Goal: Transaction & Acquisition: Book appointment/travel/reservation

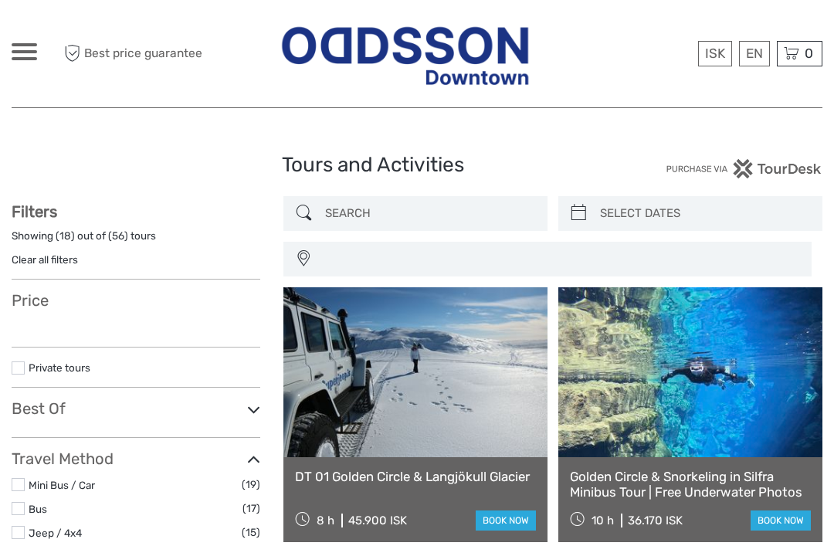
select select
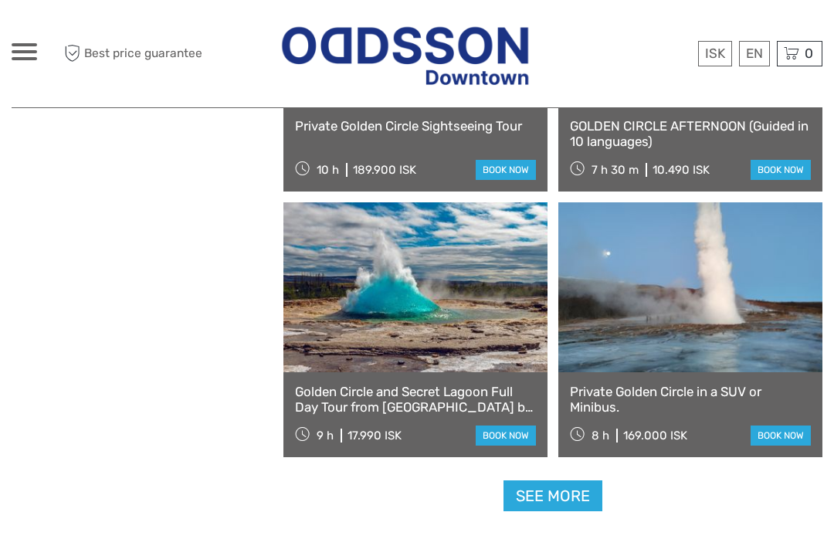
select select
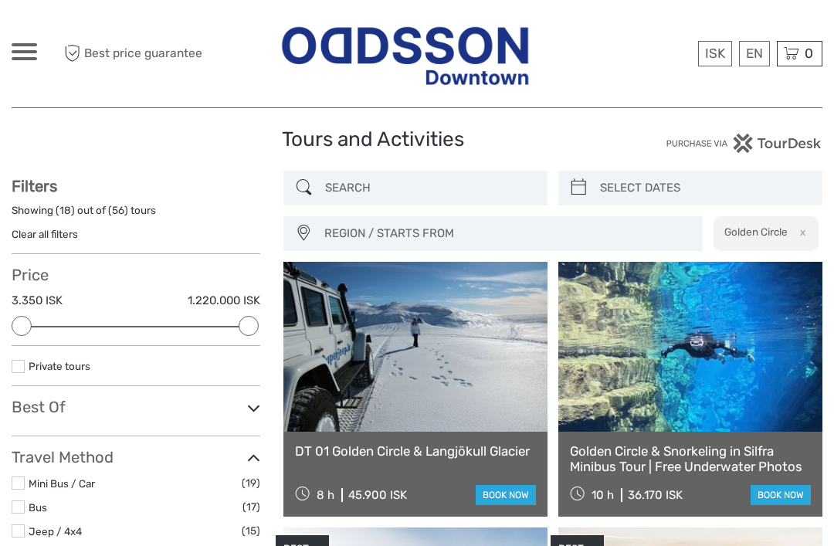
scroll to position [26, 0]
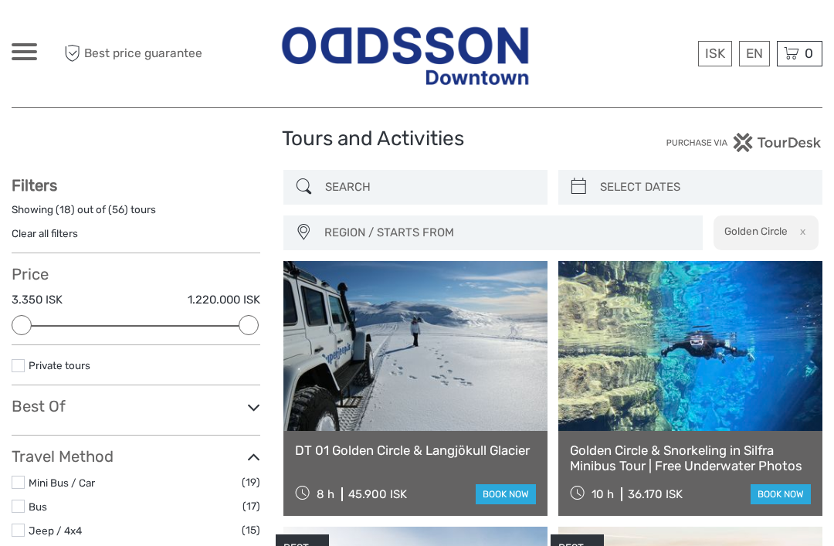
click at [70, 239] on link "Clear all filters" at bounding box center [45, 233] width 66 height 12
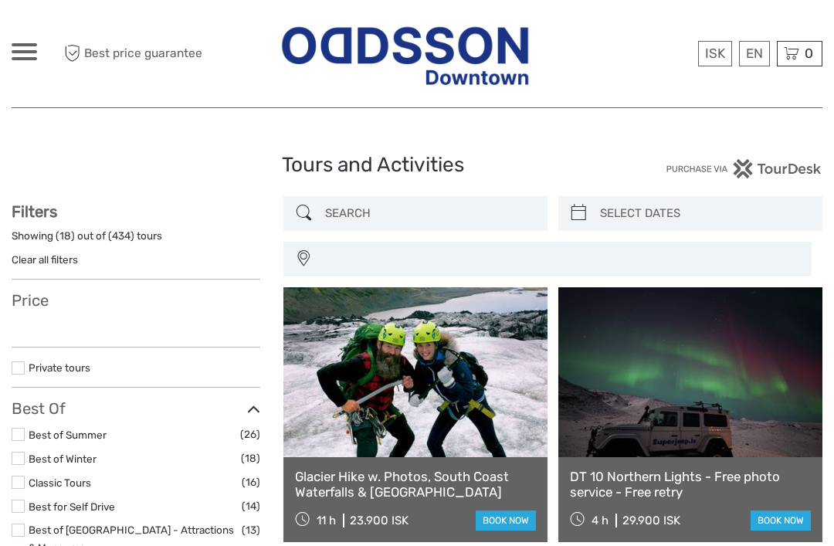
select select
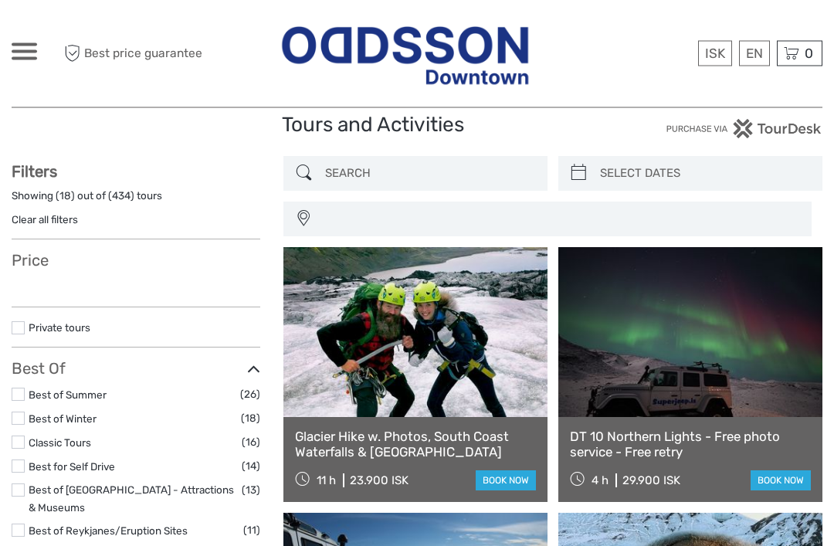
select select
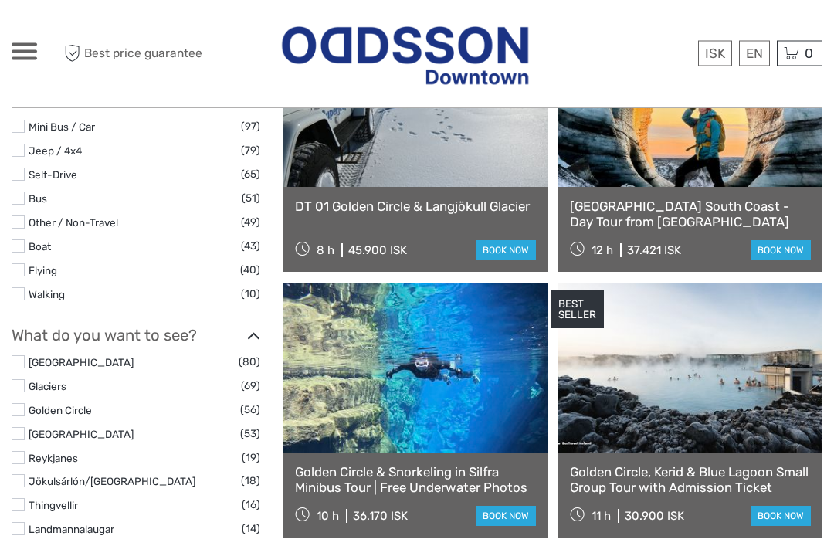
scroll to position [535, 0]
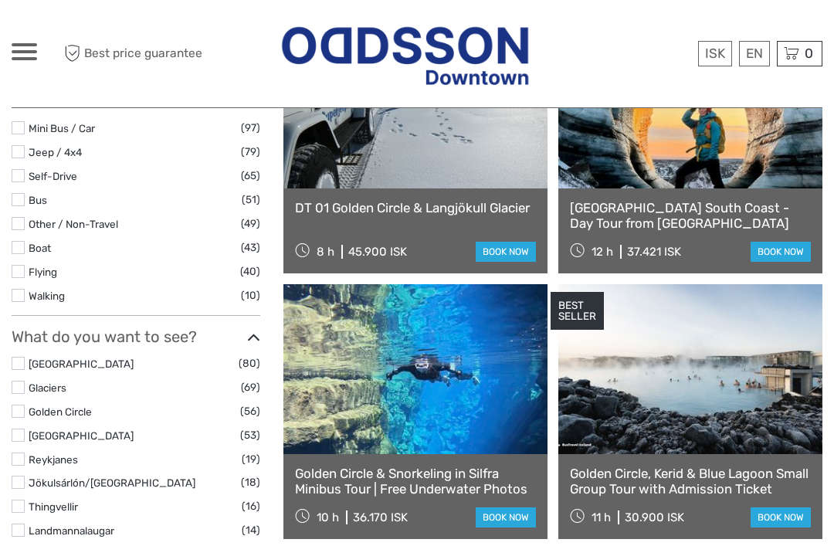
click at [107, 355] on label "[GEOGRAPHIC_DATA]" at bounding box center [134, 364] width 210 height 18
click at [0, 0] on input "checkbox" at bounding box center [0, 0] width 0 height 0
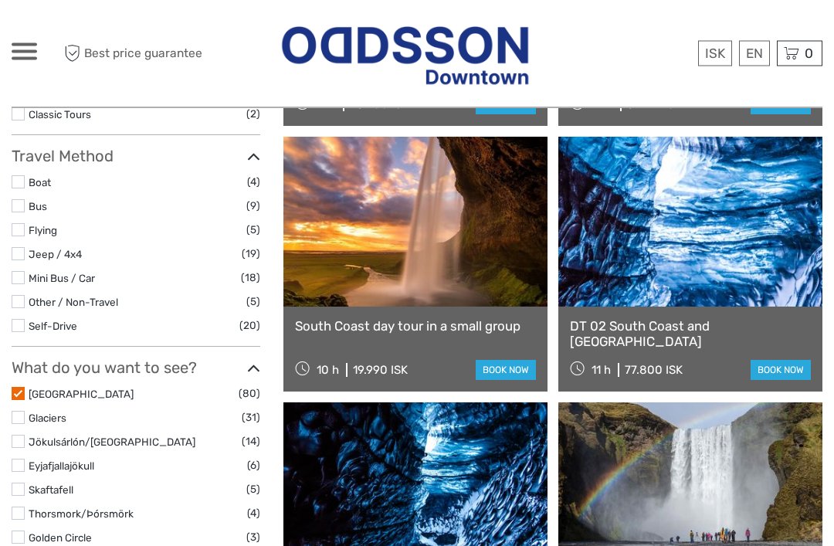
scroll to position [415, 0]
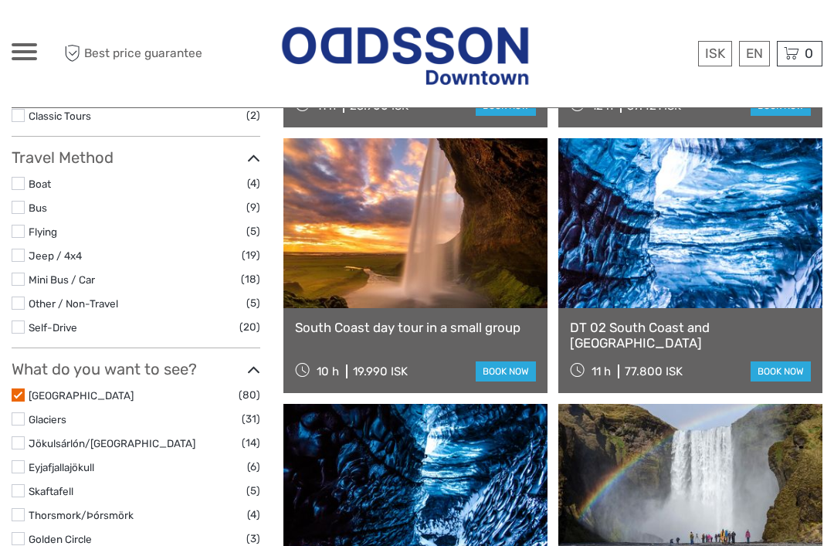
click at [457, 226] on link at bounding box center [415, 223] width 264 height 170
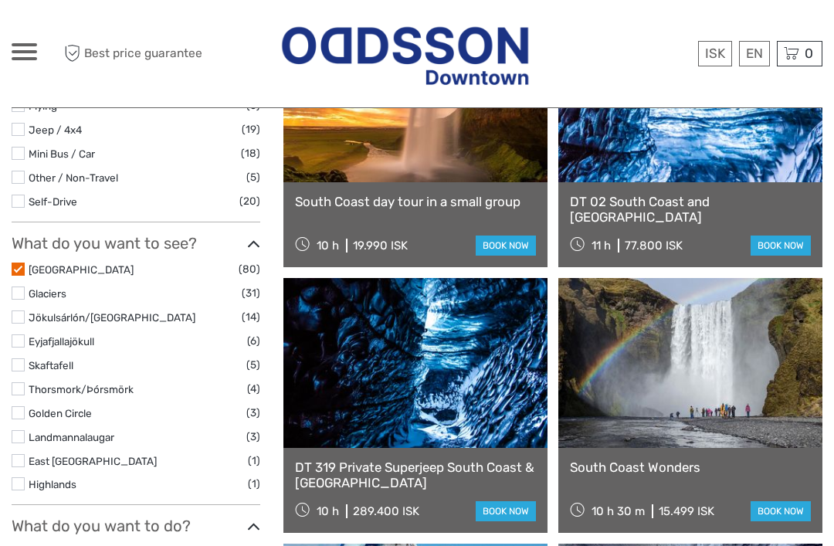
scroll to position [524, 0]
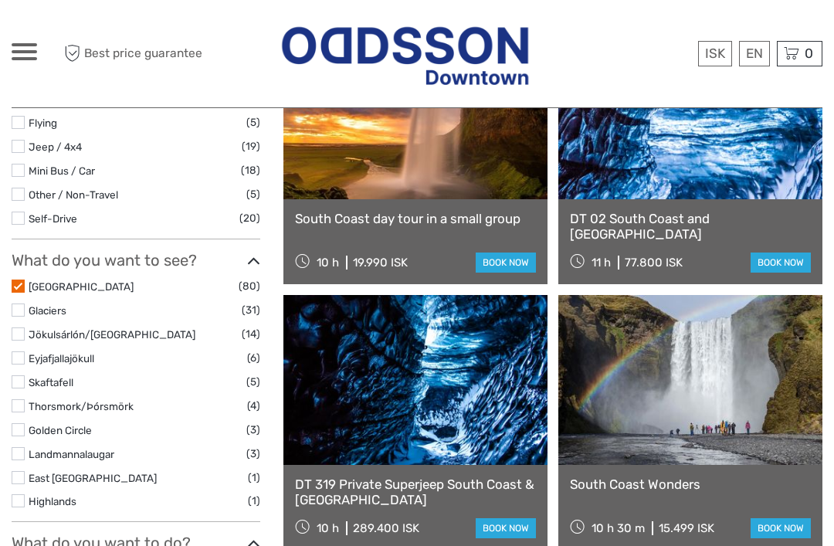
click at [694, 361] on link at bounding box center [690, 380] width 264 height 170
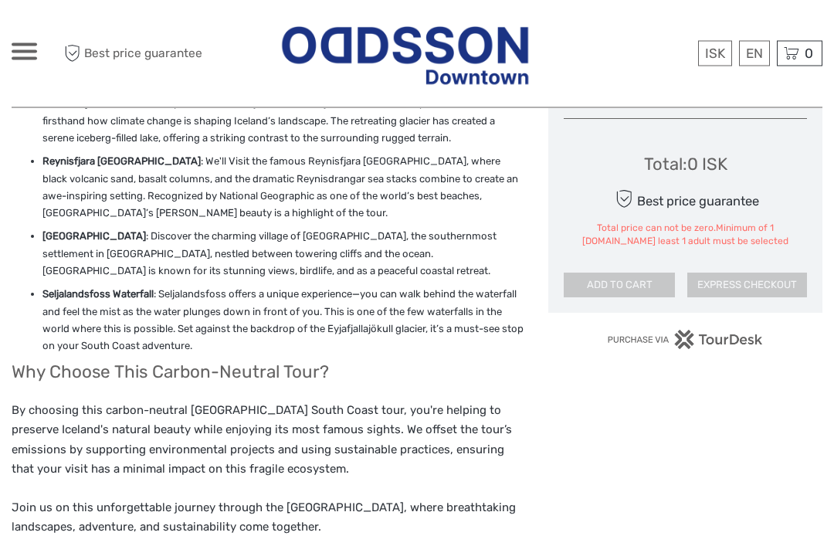
scroll to position [955, 0]
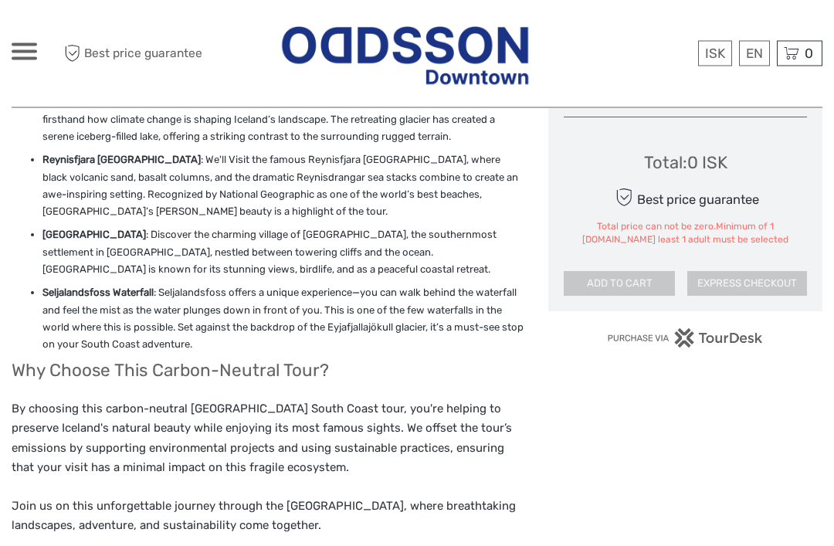
click at [562, 412] on div "Choose Date of Travel Next Month October 2025 Su Mo Tu We Th Fr Sa 28 29 30 1 2…" at bounding box center [685, 277] width 274 height 1851
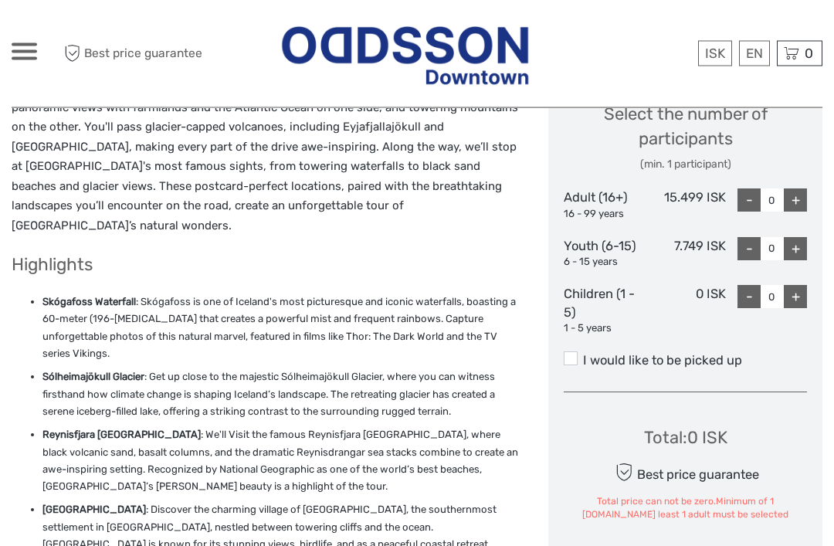
scroll to position [681, 0]
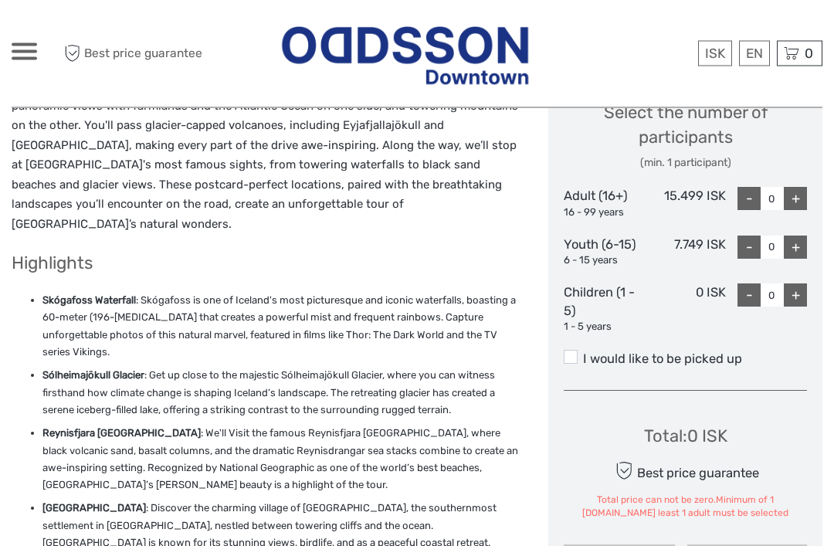
click at [570, 390] on div "Choose Date of Travel Next Month October 2025 Su Mo Tu We Th Fr Sa 28 29 30 1 2…" at bounding box center [685, 105] width 274 height 961
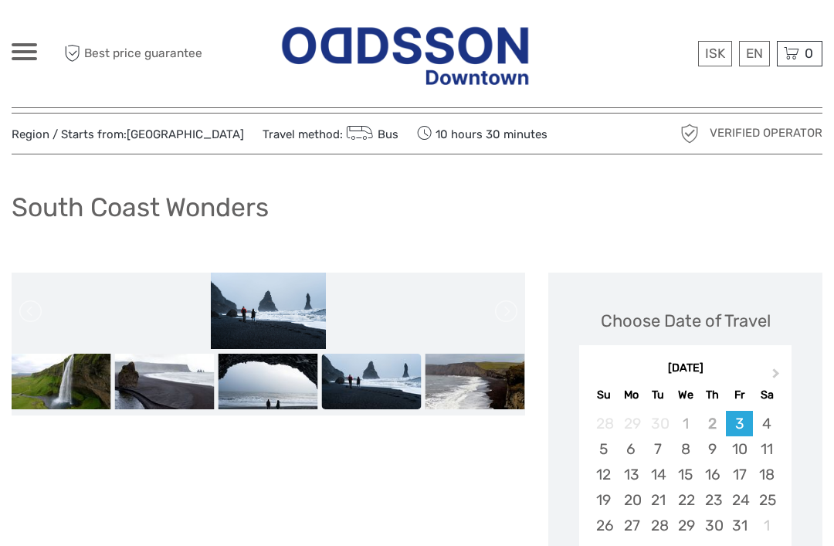
scroll to position [0, 0]
